Goal: Task Accomplishment & Management: Use online tool/utility

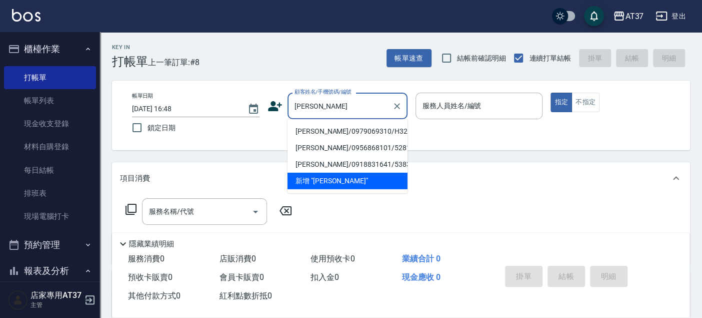
click at [331, 134] on li "[PERSON_NAME]/0979069310/H323" at bounding box center [348, 131] width 120 height 17
type input "[PERSON_NAME]/0979069310/H323"
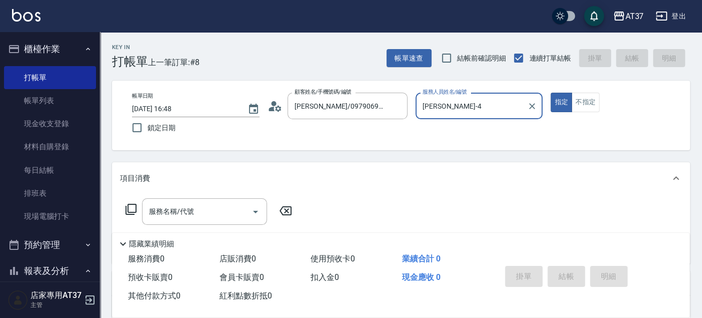
type input "[PERSON_NAME]-4"
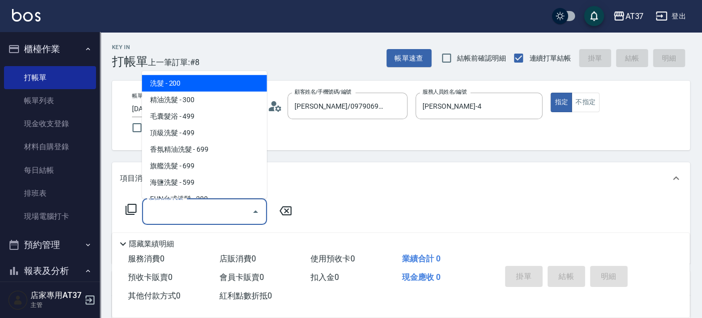
drag, startPoint x: 186, startPoint y: 212, endPoint x: 181, endPoint y: 217, distance: 7.1
click at [185, 212] on input "服務名稱/代號" at bounding box center [197, 212] width 101 height 18
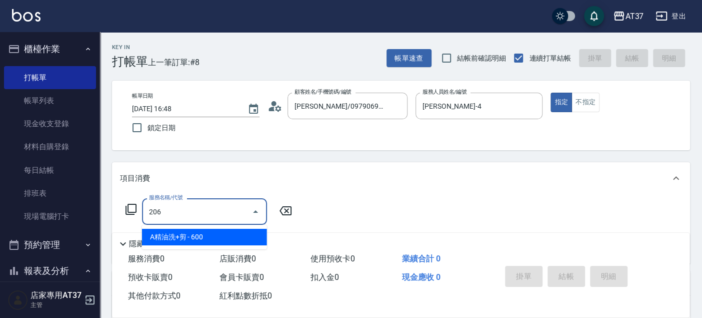
type input "A精油洗+剪(206)"
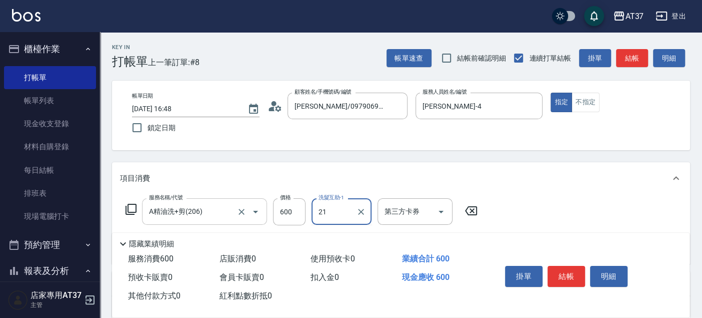
type input "微醺-21"
click at [300, 210] on input "600" at bounding box center [289, 211] width 33 height 27
type input "550"
click at [566, 273] on button "結帳" at bounding box center [567, 276] width 38 height 21
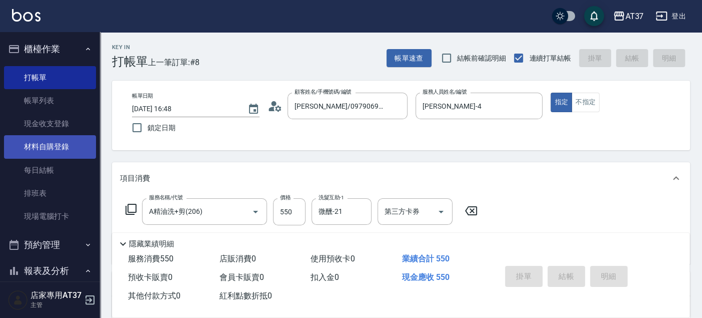
type input "[DATE] 17:27"
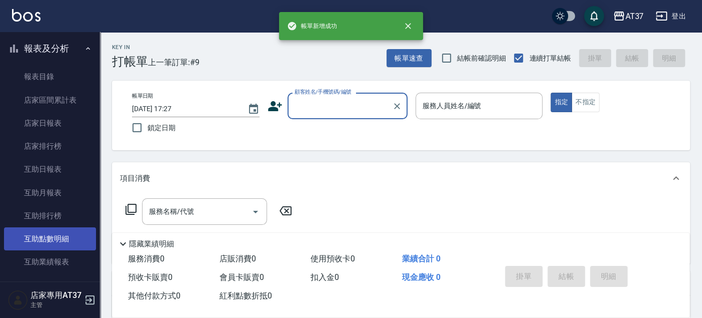
scroll to position [333, 0]
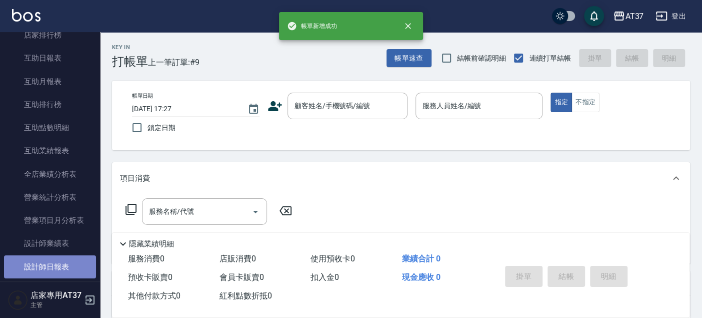
click at [64, 266] on link "設計師日報表" at bounding box center [50, 266] width 92 height 23
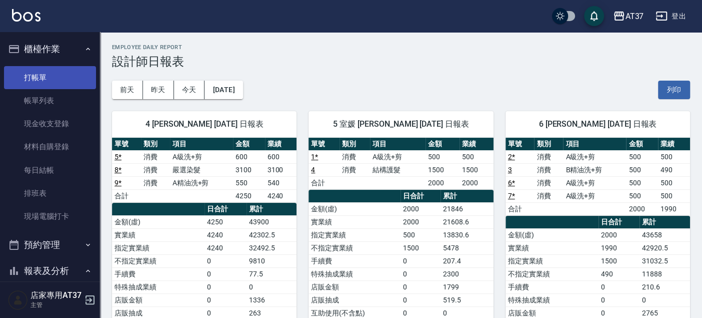
click at [46, 79] on link "打帳單" at bounding box center [50, 77] width 92 height 23
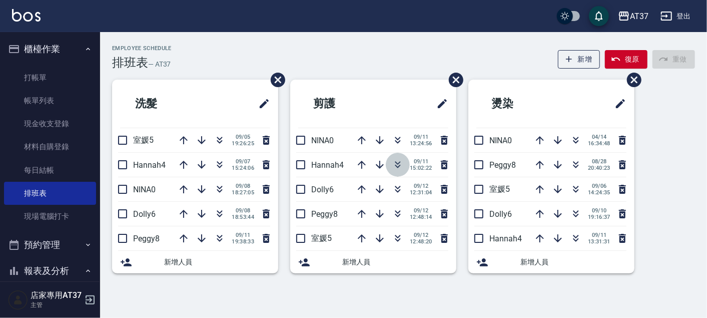
click at [394, 165] on icon "button" at bounding box center [398, 165] width 12 height 12
click at [402, 163] on icon "button" at bounding box center [398, 165] width 12 height 12
click at [394, 160] on icon "button" at bounding box center [398, 165] width 12 height 12
click at [577, 211] on icon "button" at bounding box center [576, 214] width 12 height 12
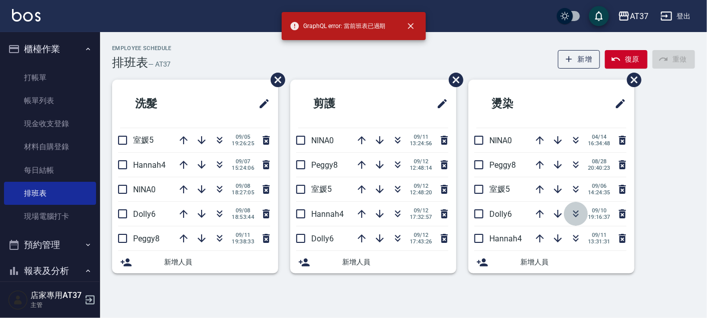
click at [575, 208] on icon "button" at bounding box center [576, 214] width 12 height 12
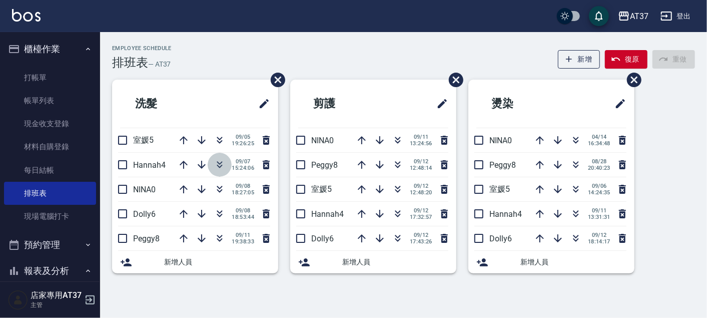
click at [217, 163] on icon "button" at bounding box center [220, 165] width 12 height 12
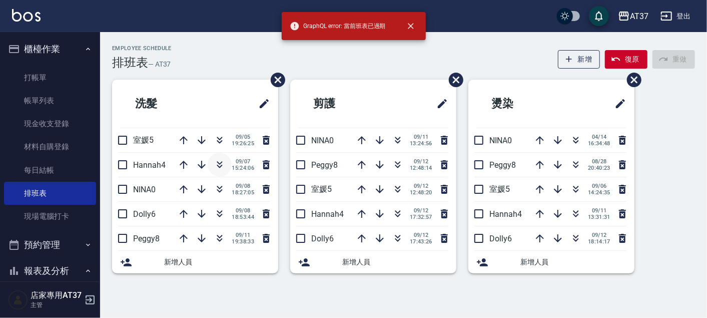
click at [221, 167] on icon "button" at bounding box center [220, 165] width 12 height 12
